Goal: Task Accomplishment & Management: Manage account settings

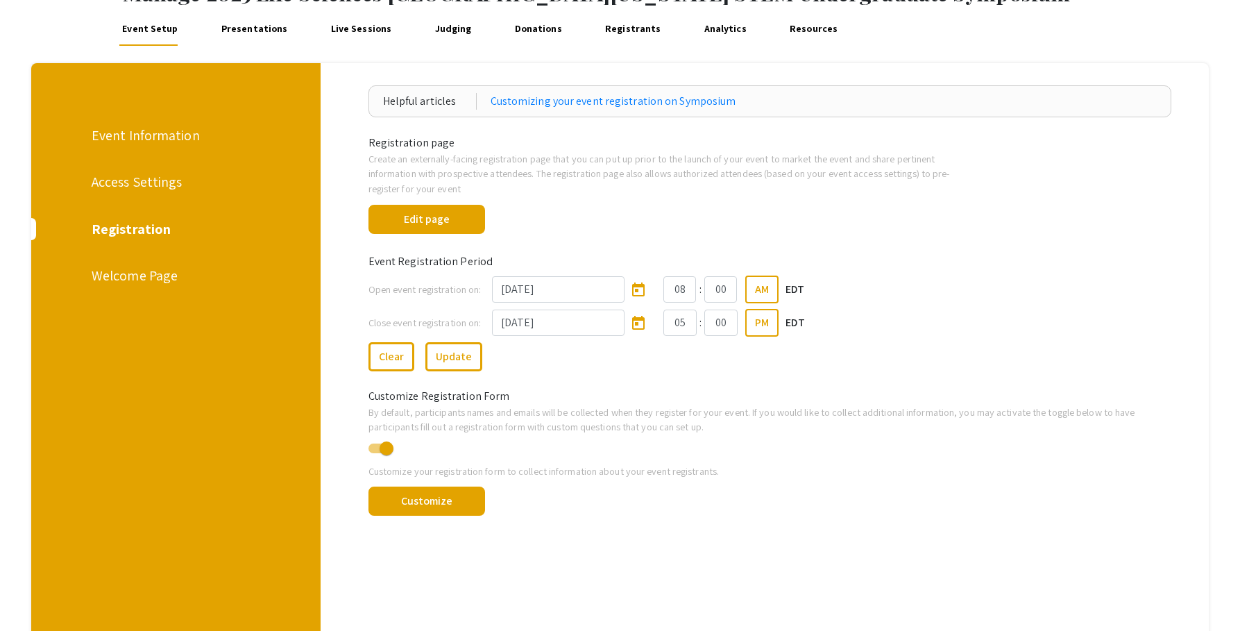
scroll to position [94, 0]
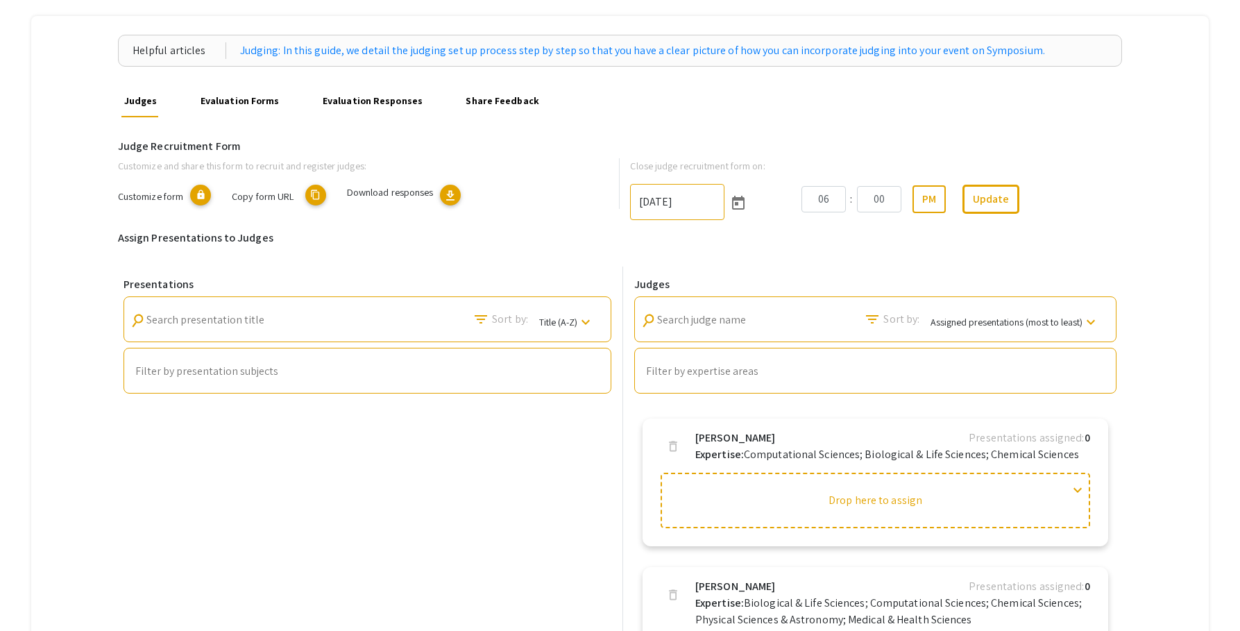
scroll to position [113, 0]
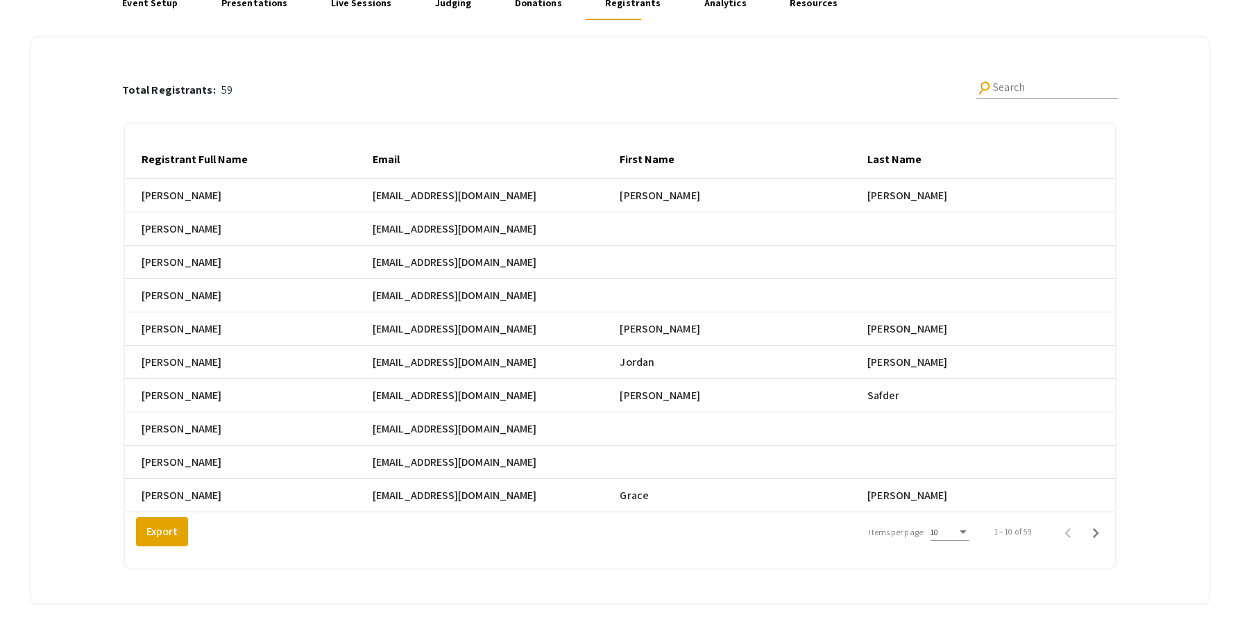
scroll to position [193, 0]
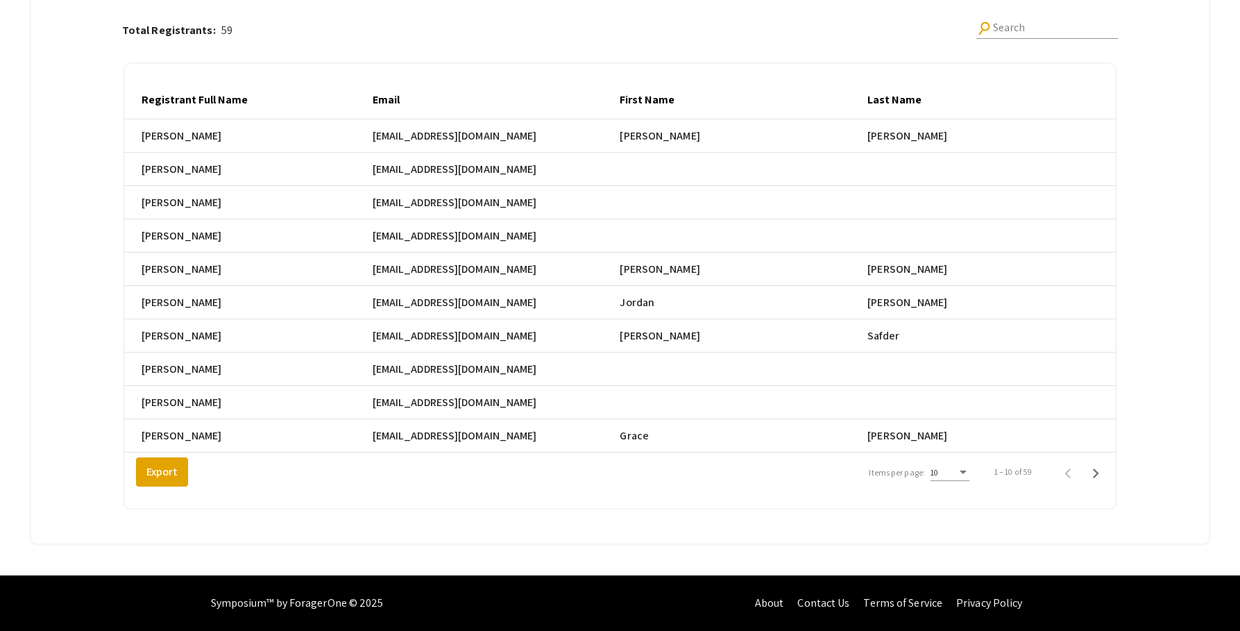
click at [969, 485] on div "10" at bounding box center [949, 474] width 39 height 34
click at [969, 474] on div "Items per page:" at bounding box center [963, 473] width 12 height 10
click at [973, 500] on span "25" at bounding box center [958, 497] width 39 height 25
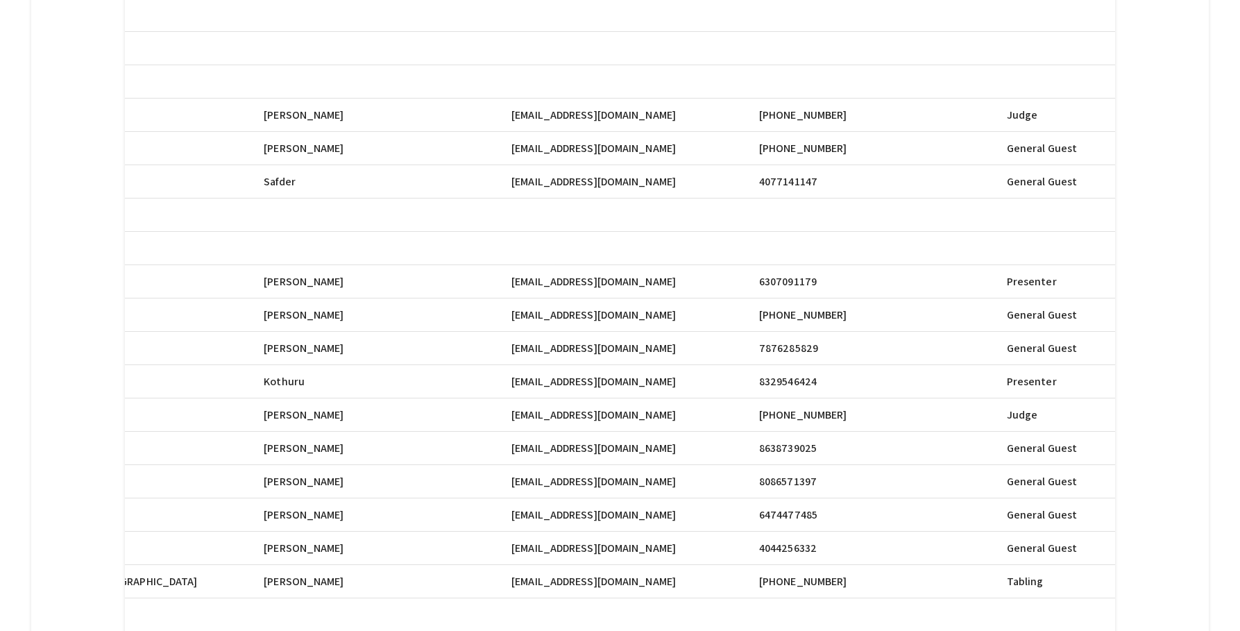
scroll to position [0, 599]
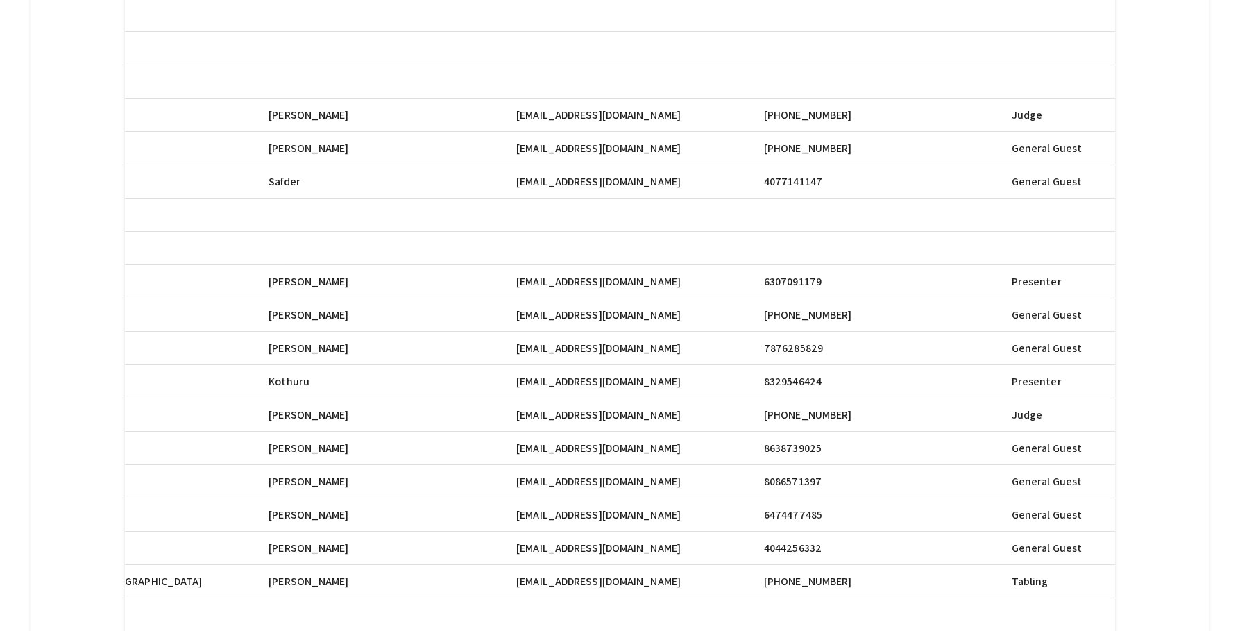
drag, startPoint x: 526, startPoint y: 283, endPoint x: 644, endPoint y: 284, distance: 118.6
copy span "gw520@mynsu.nova.edu"
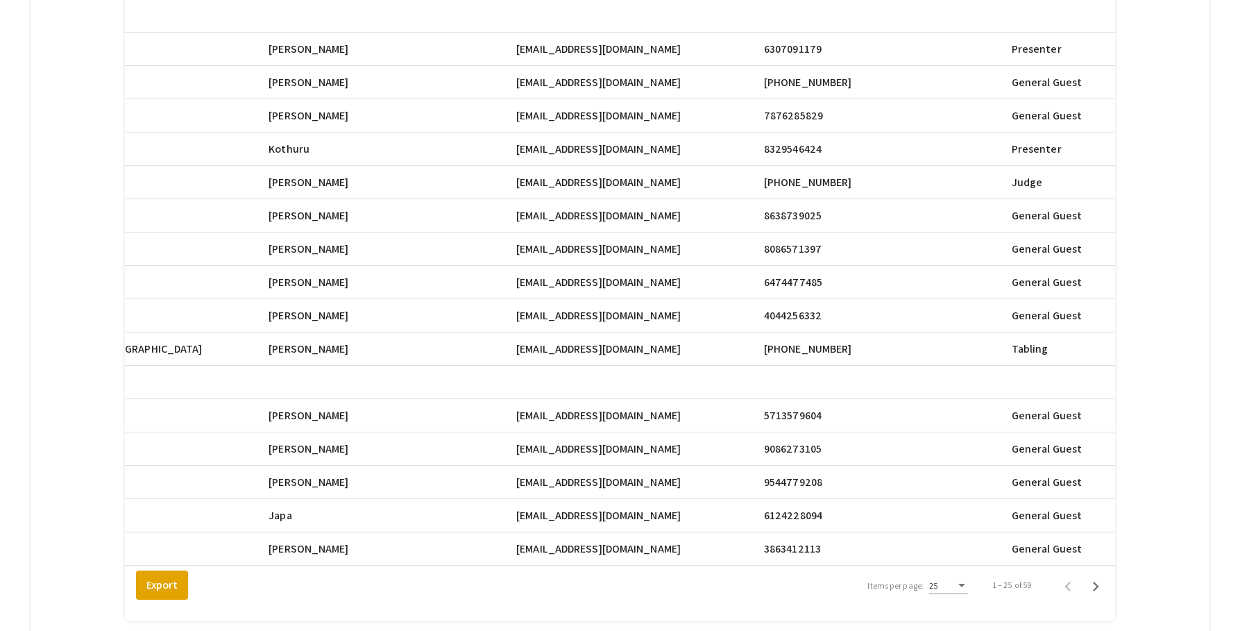
scroll to position [570, 0]
click at [1099, 590] on icon "Next page" at bounding box center [1096, 585] width 6 height 10
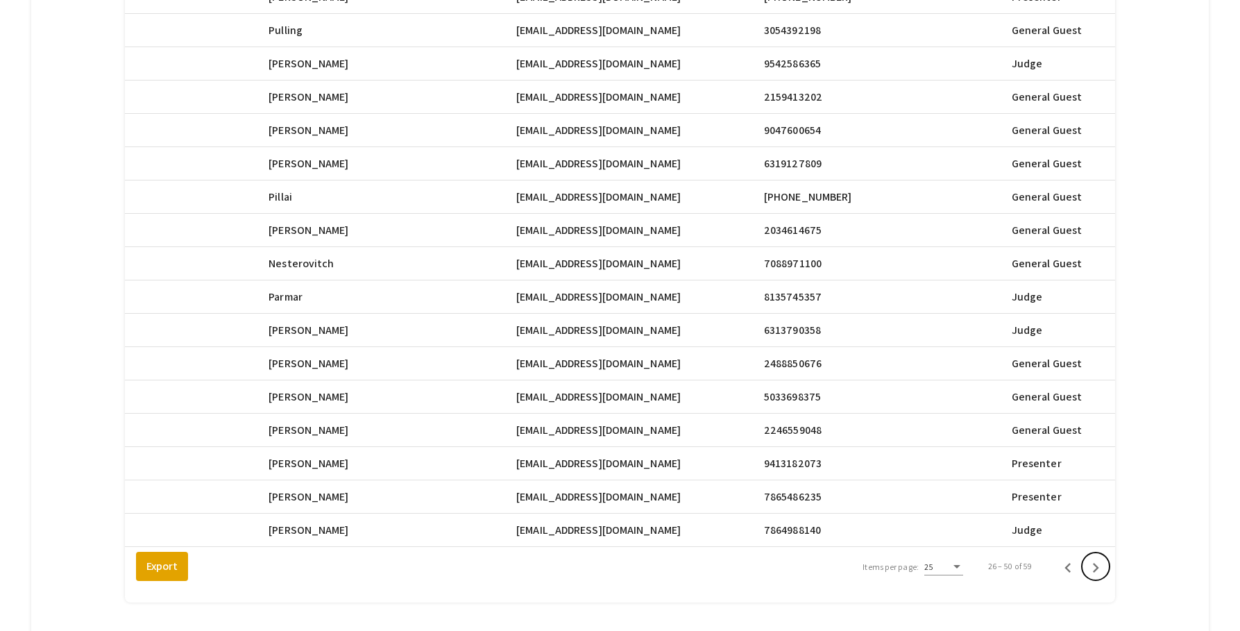
scroll to position [589, 0]
click at [1099, 571] on icon "Next page" at bounding box center [1096, 566] width 6 height 10
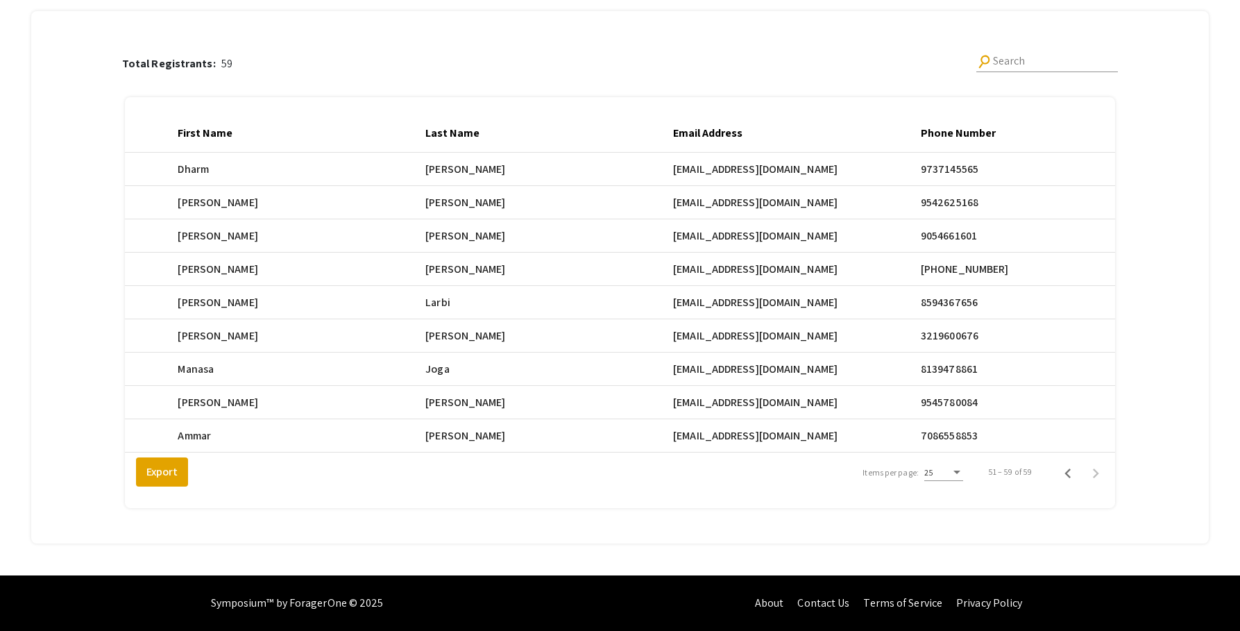
scroll to position [0, 443]
click at [810, 178] on span "kiraparker1011@gmail.com" at bounding box center [754, 169] width 164 height 17
drag, startPoint x: 812, startPoint y: 327, endPoint x: 680, endPoint y: 328, distance: 132.5
click at [672, 328] on mat-row "Kira Parker kiraparker1011@gmail.com Kira Parker kiraparker1011@gmail.com 32196…" at bounding box center [177, 335] width 990 height 33
copy mat-row "kiraparker1011@gmail.com"
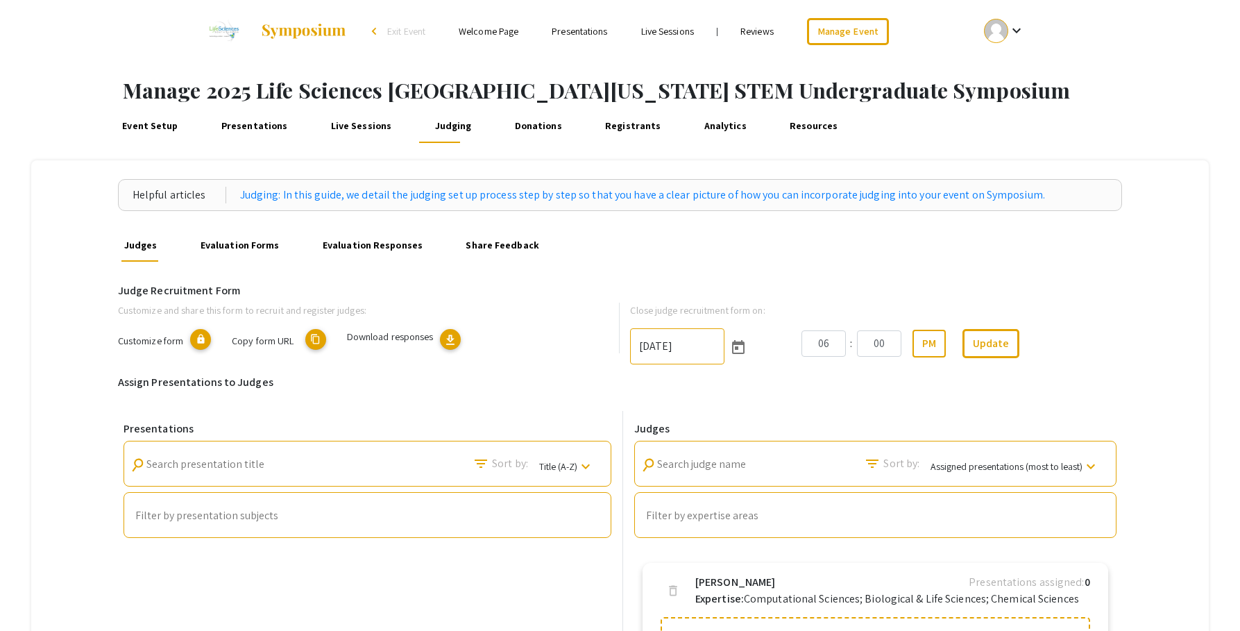
scroll to position [26, 0]
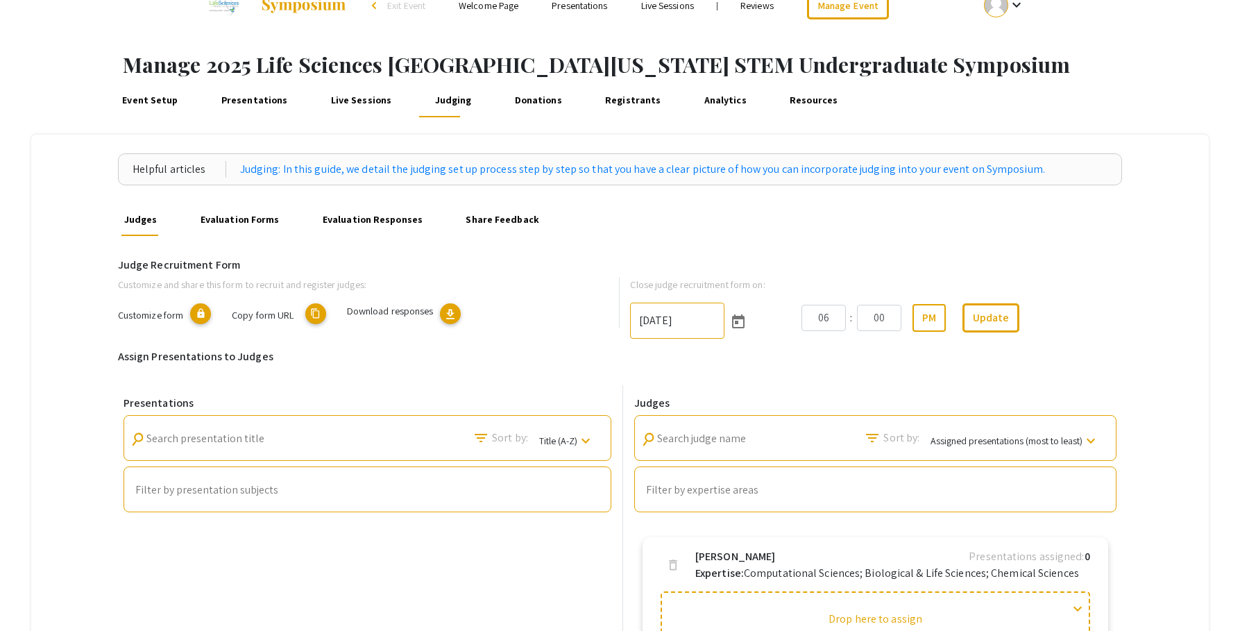
click at [232, 101] on link "Presentations" at bounding box center [254, 100] width 72 height 33
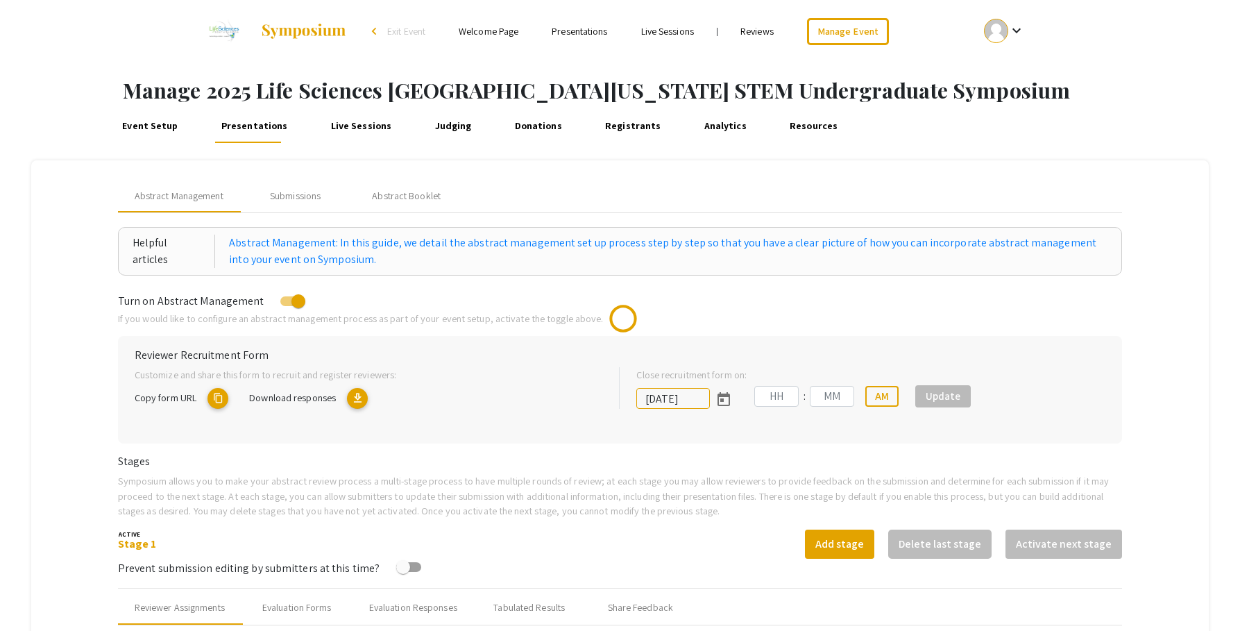
type input "[DATE]"
type input "05"
type input "00"
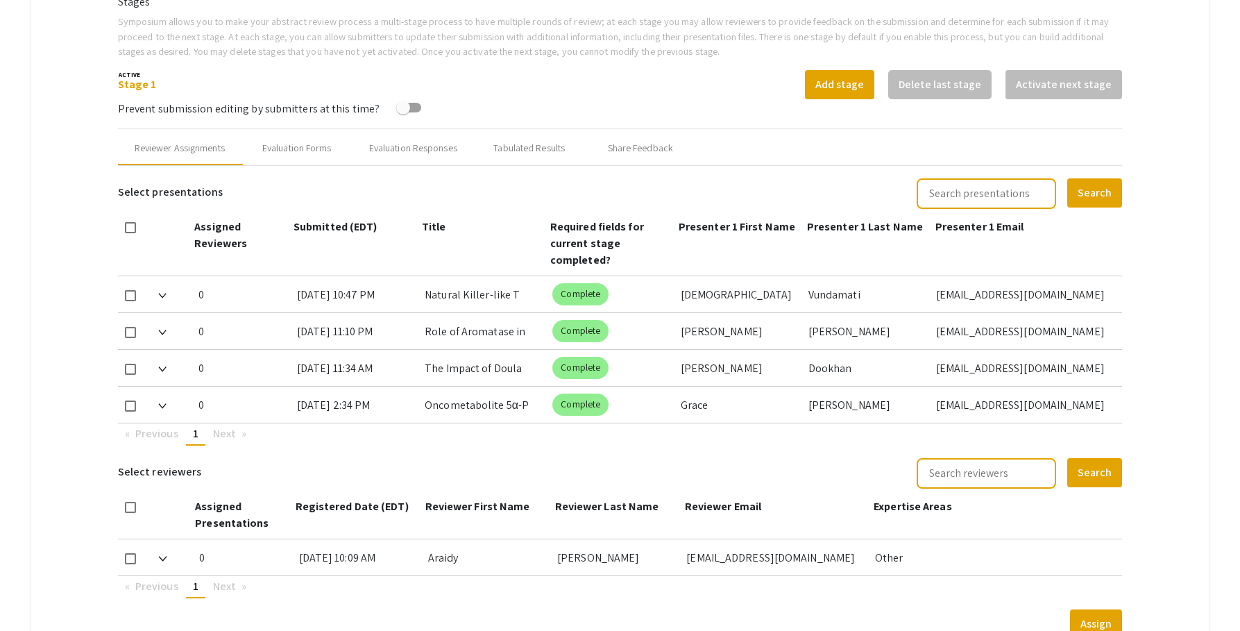
scroll to position [477, 0]
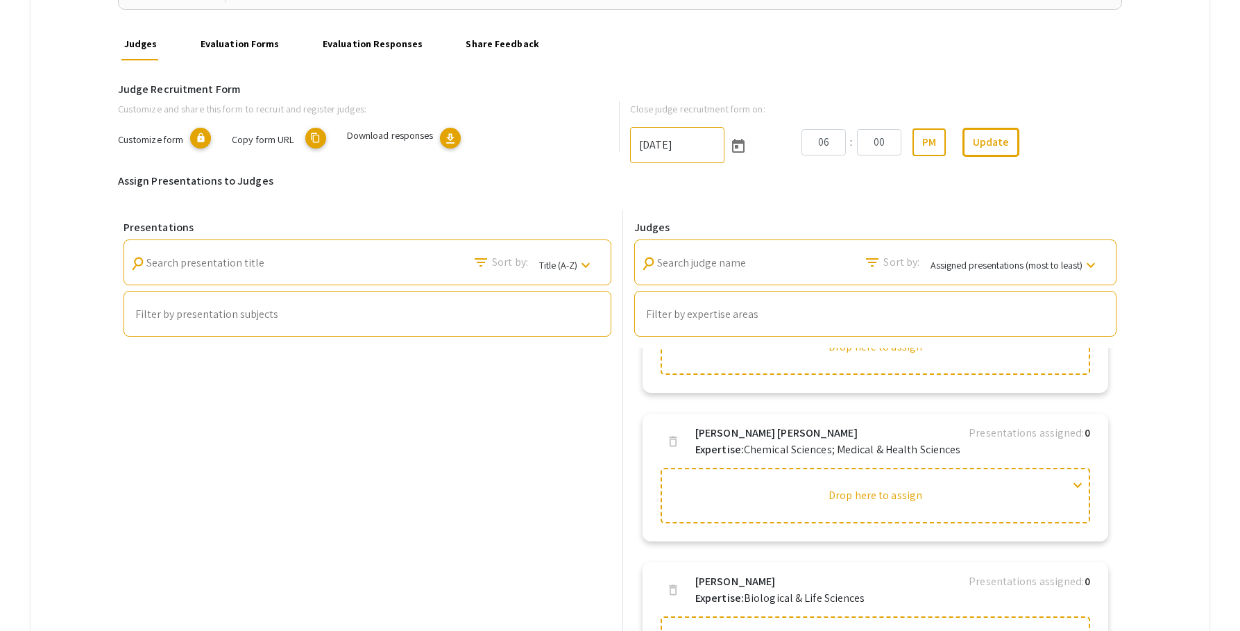
scroll to position [228, 0]
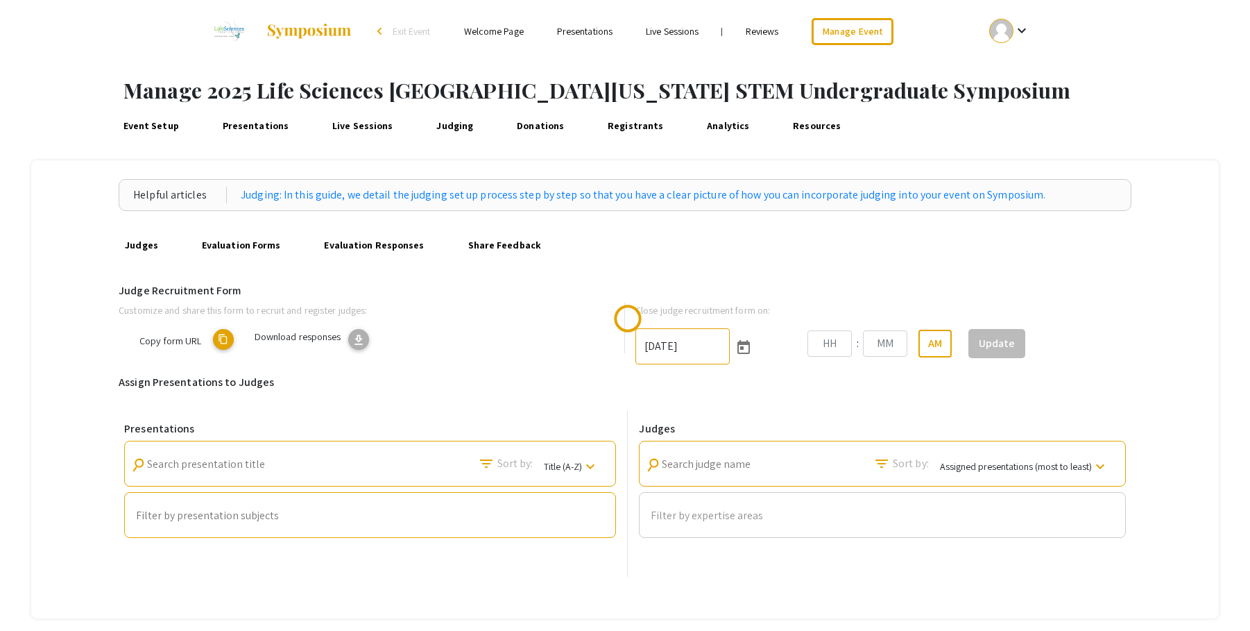
type input "[DATE]"
type input "06"
type input "00"
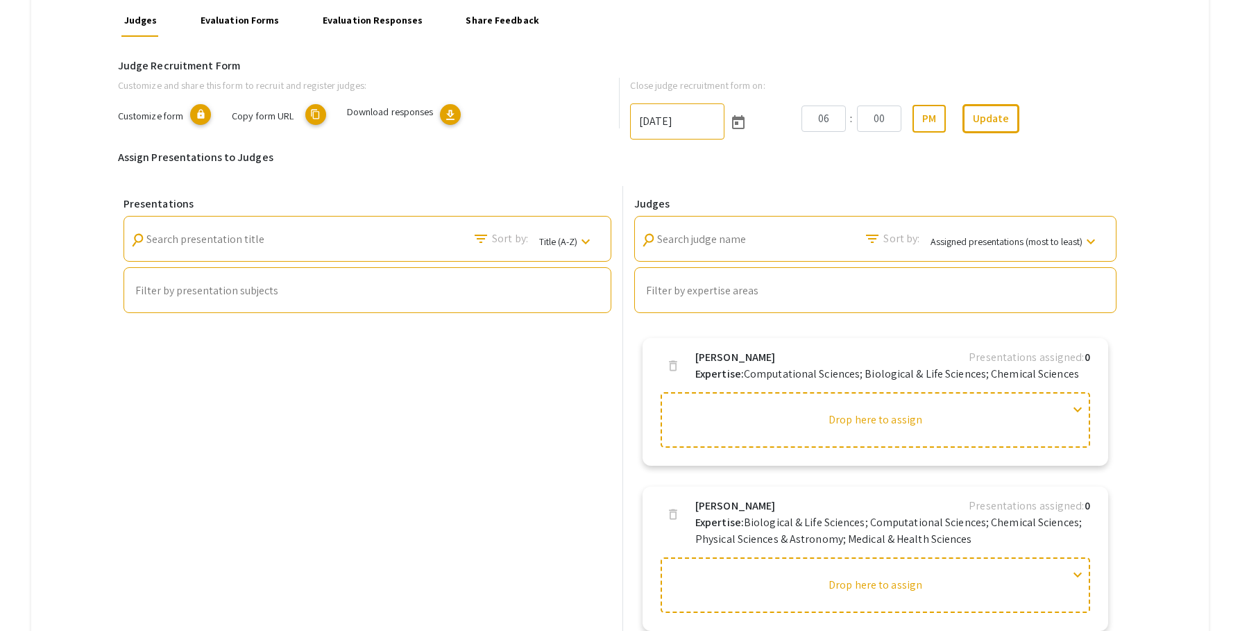
scroll to position [224, 0]
